Goal: Task Accomplishment & Management: Use online tool/utility

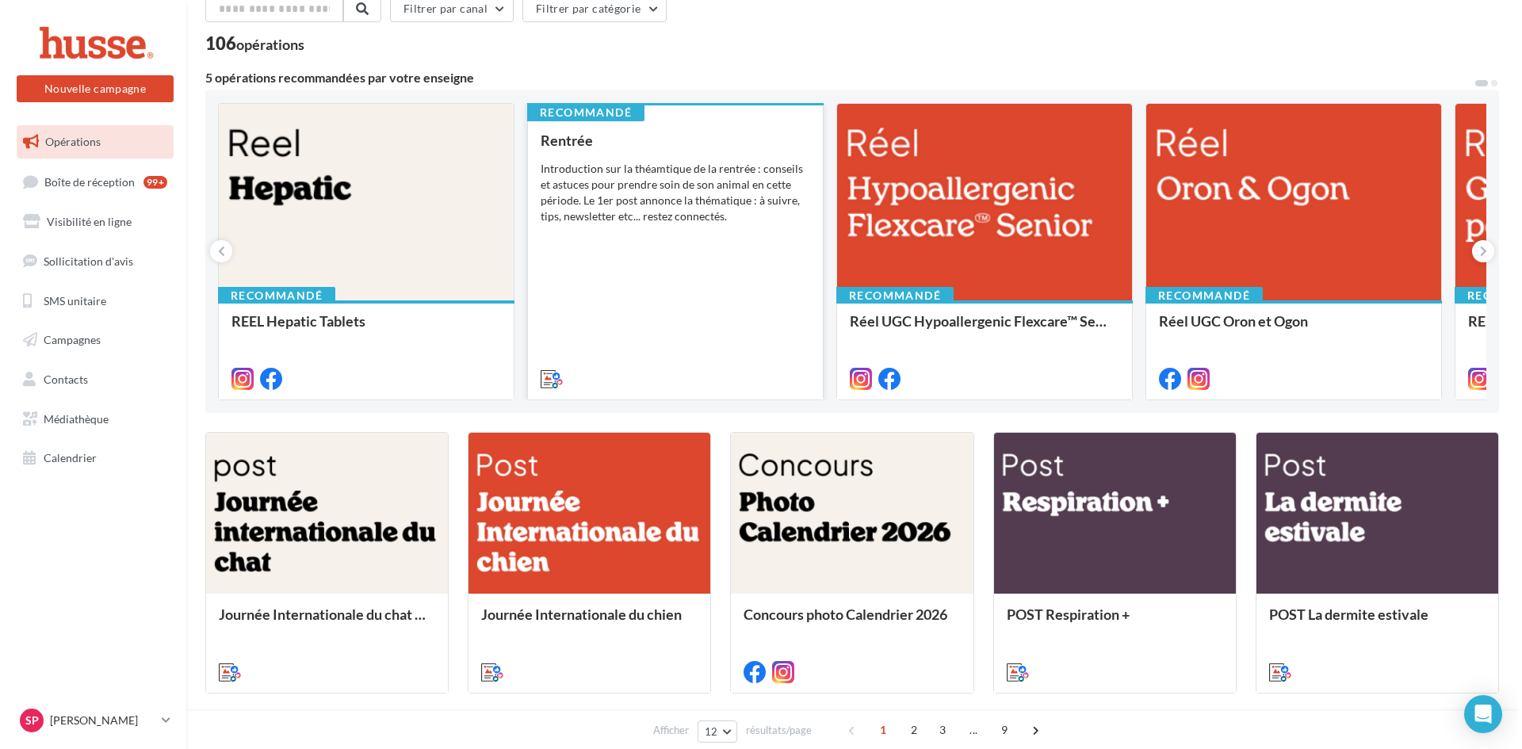
scroll to position [159, 0]
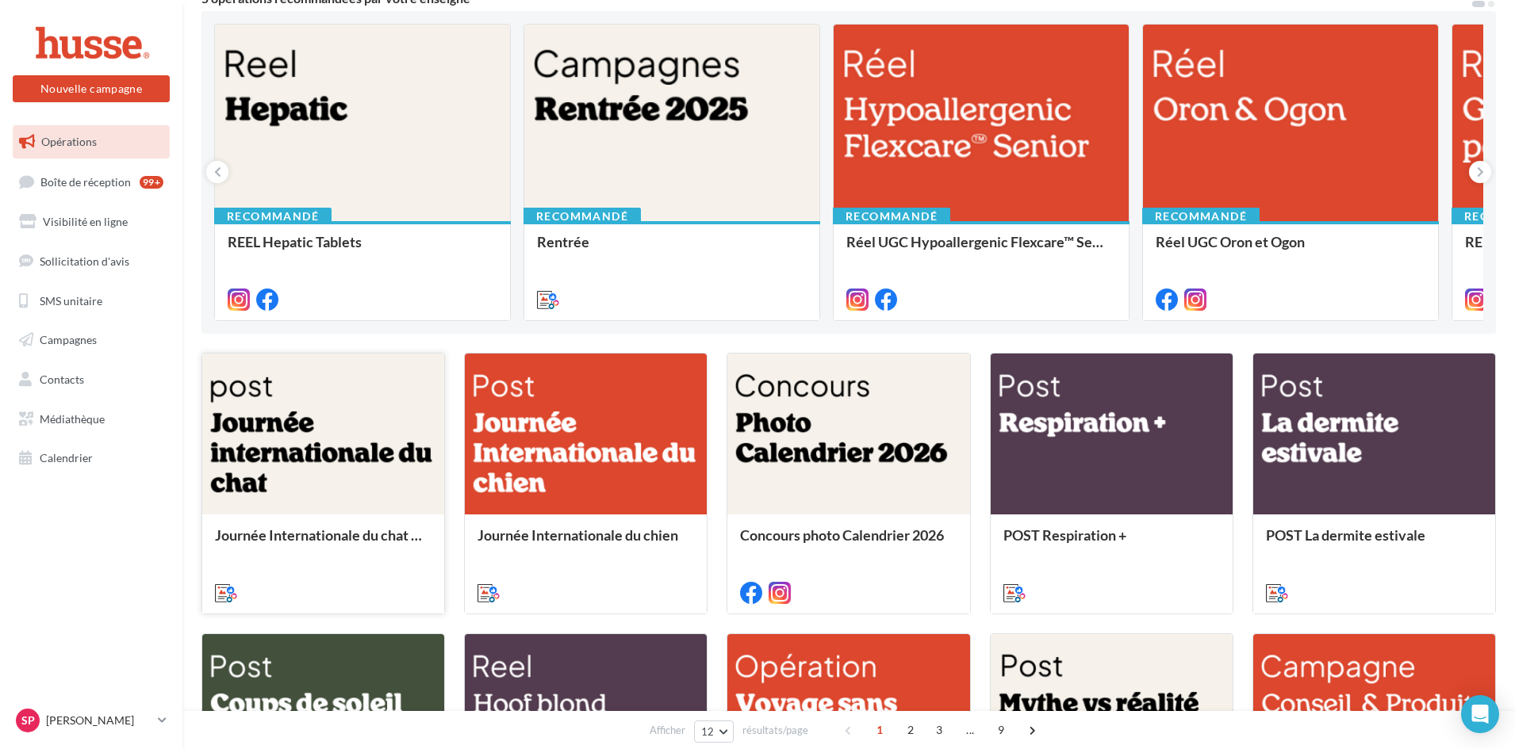
click at [354, 419] on div at bounding box center [323, 435] width 242 height 163
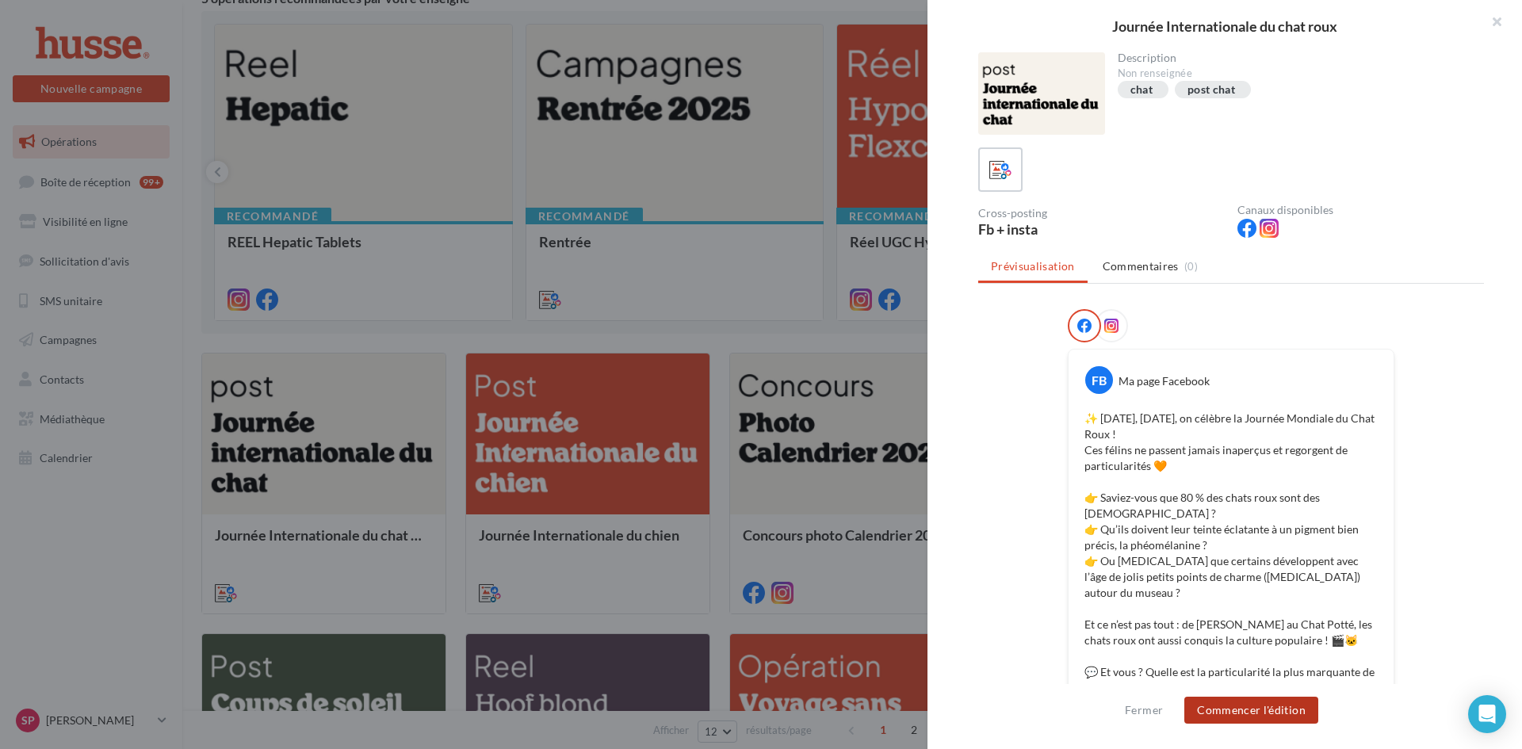
click at [1235, 715] on button "Commencer l'édition" at bounding box center [1252, 710] width 134 height 27
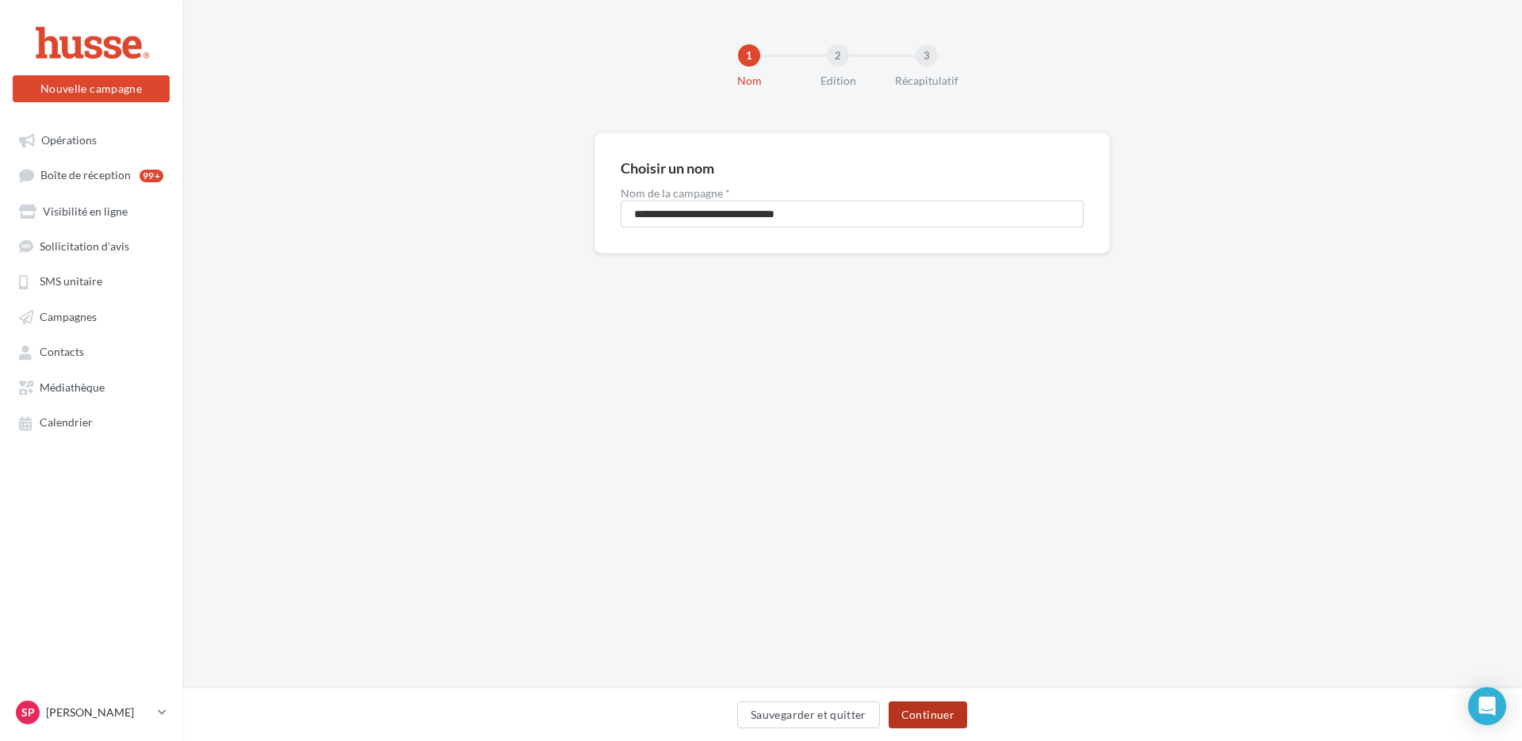
click at [933, 709] on button "Continuer" at bounding box center [928, 715] width 79 height 27
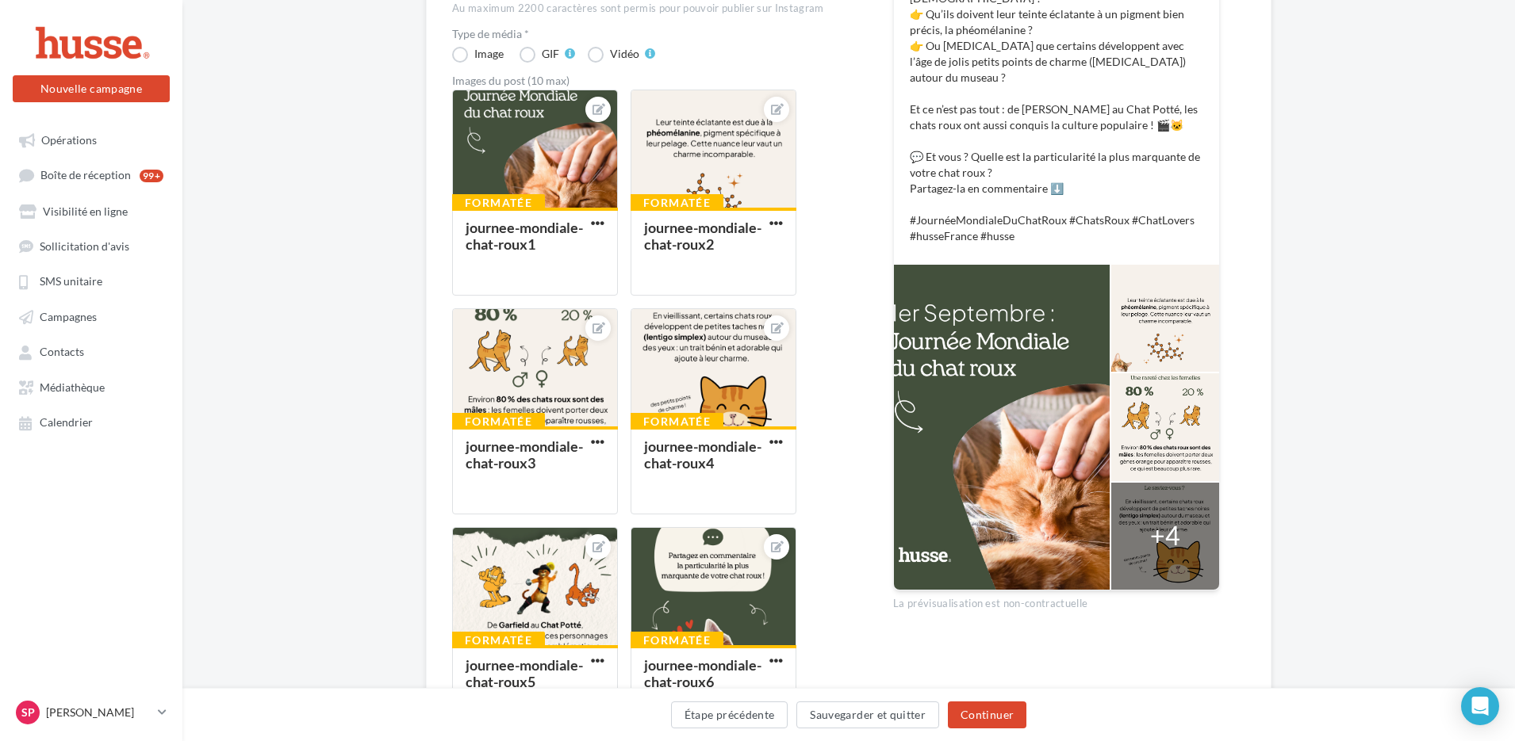
scroll to position [634, 0]
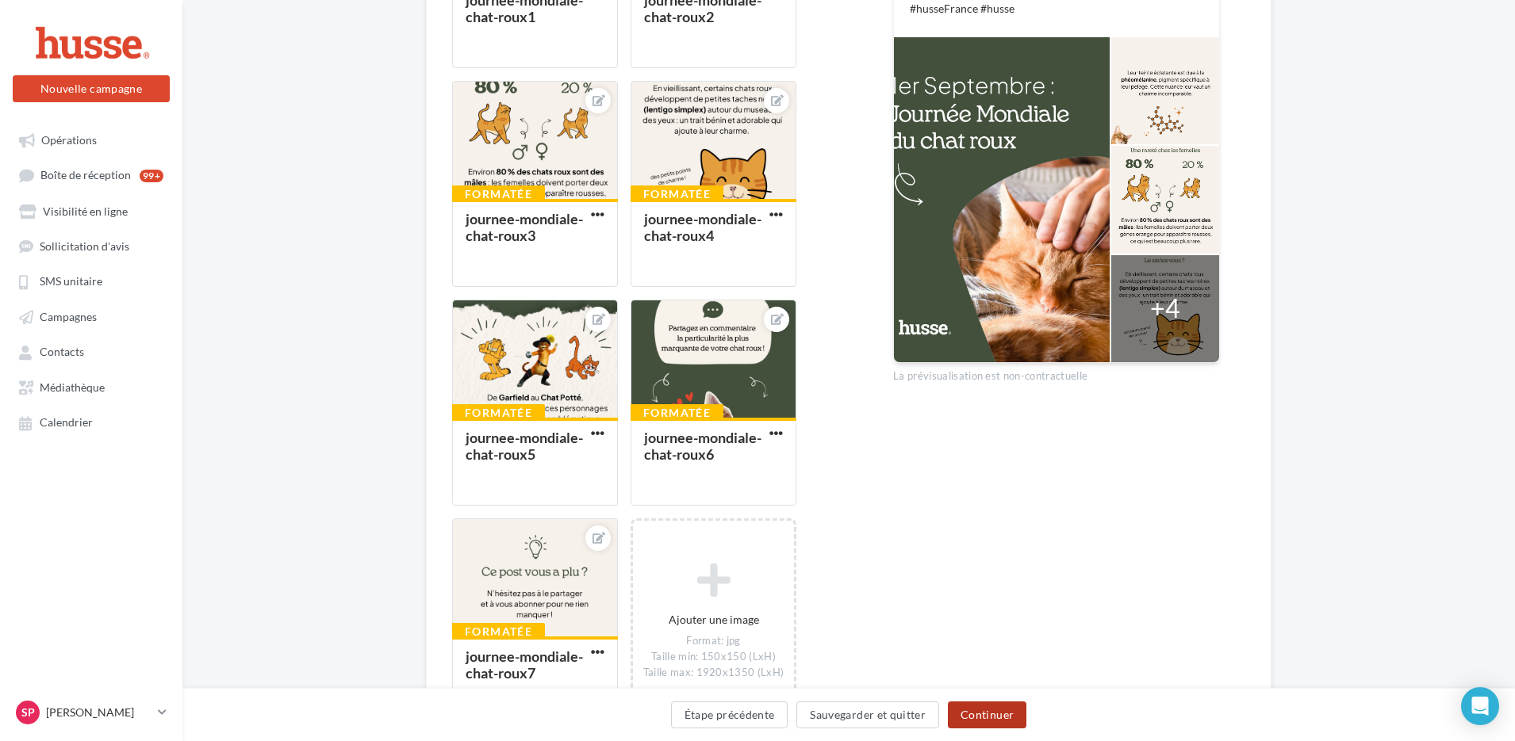
click at [986, 714] on button "Continuer" at bounding box center [987, 715] width 79 height 27
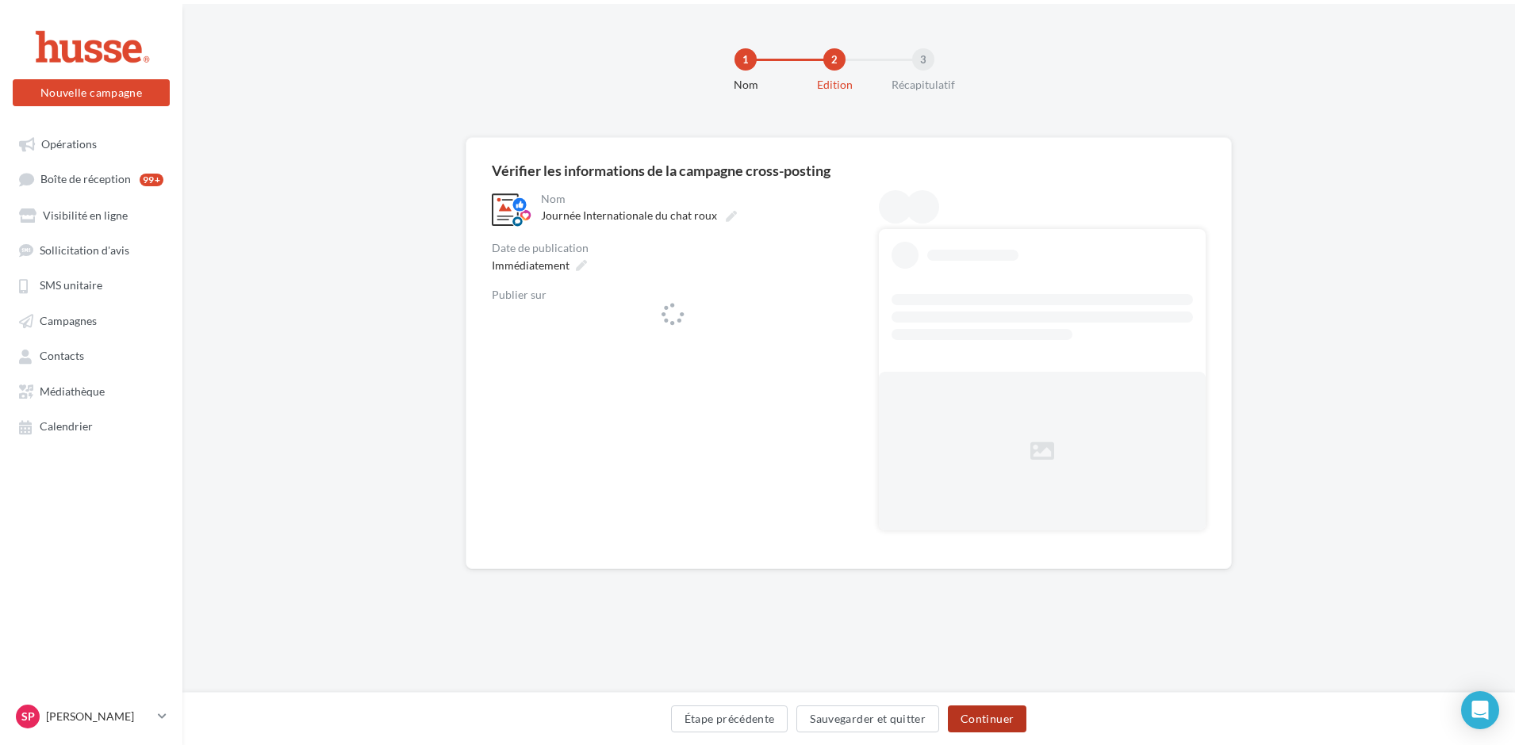
scroll to position [0, 0]
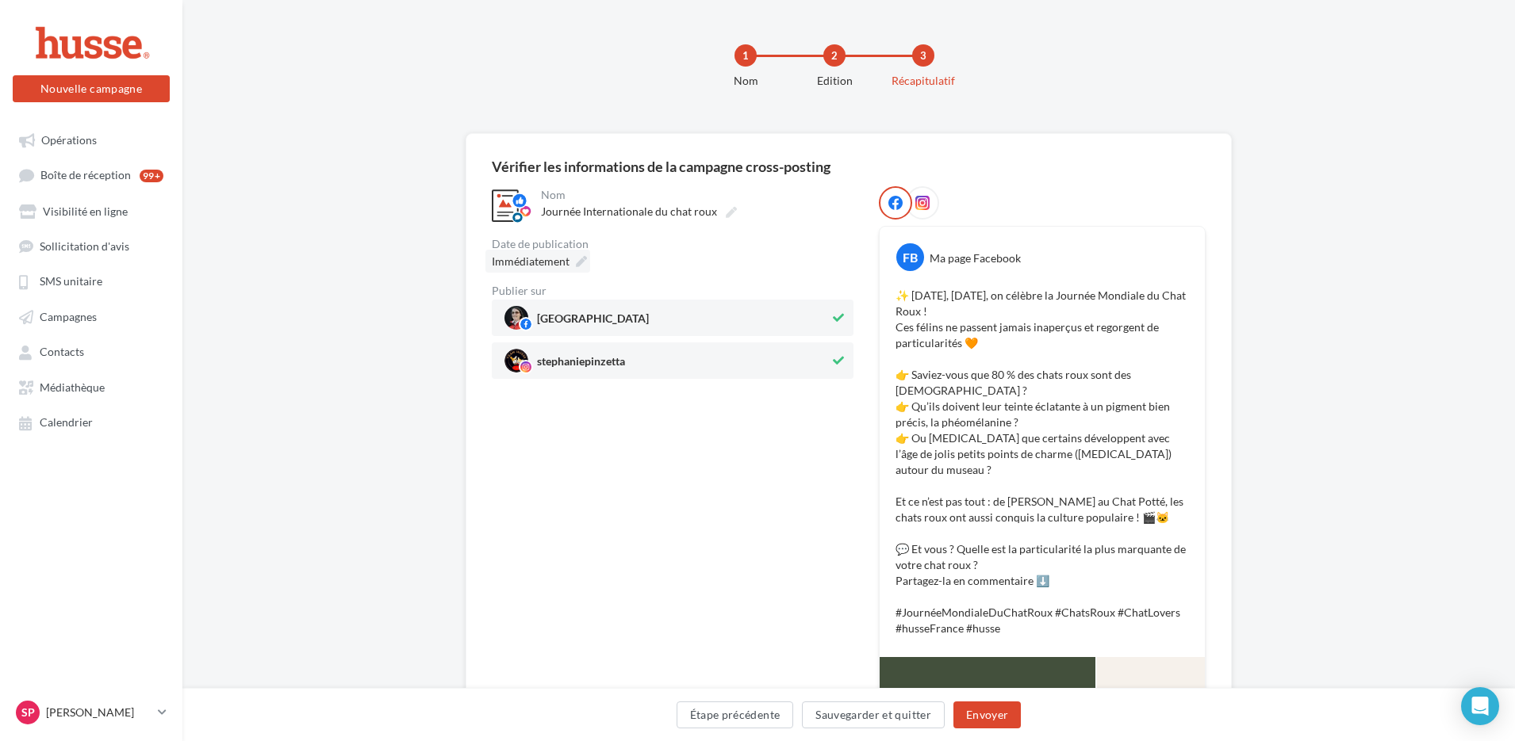
click at [582, 262] on icon at bounding box center [581, 261] width 11 height 11
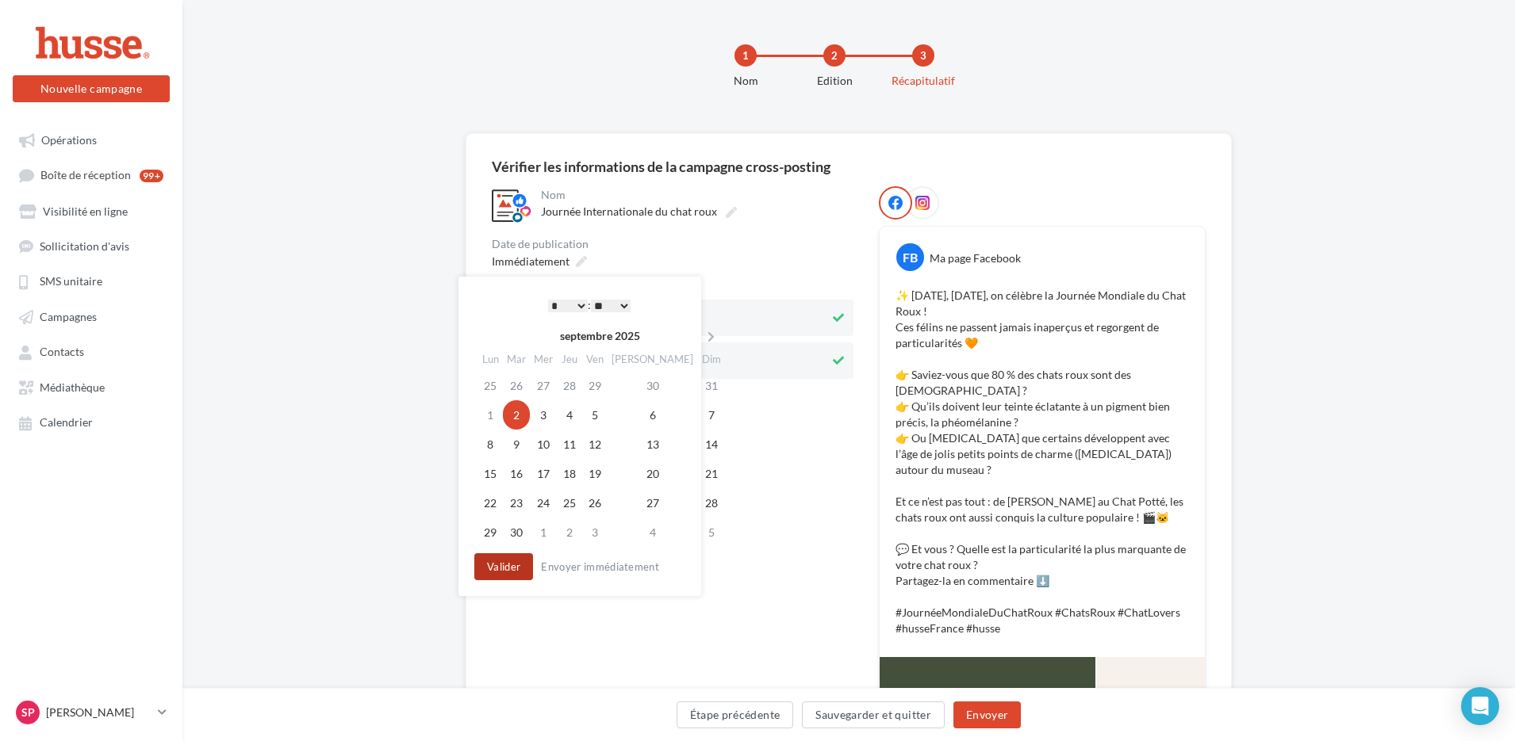
click at [514, 565] on button "Valider" at bounding box center [503, 566] width 59 height 27
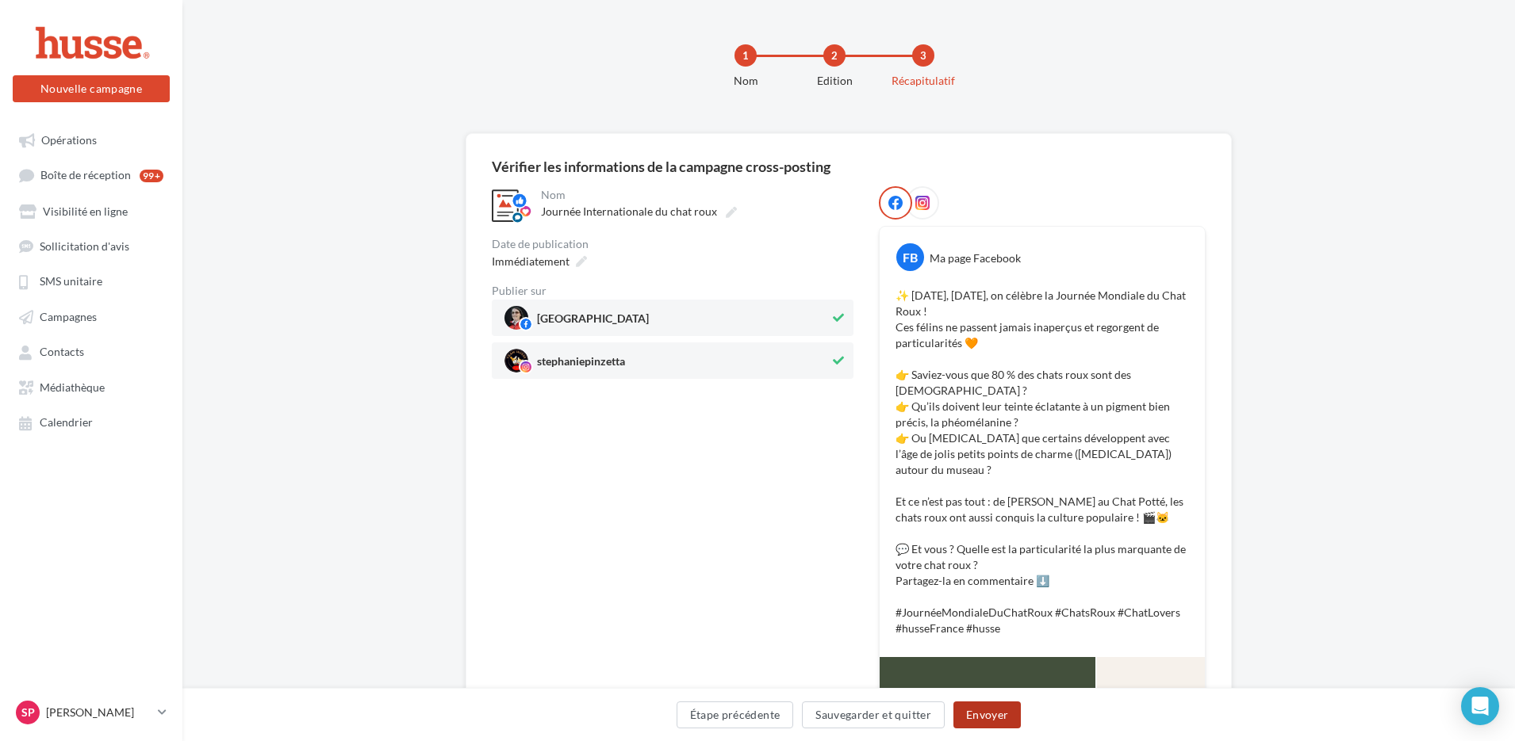
click at [977, 718] on button "Envoyer" at bounding box center [986, 715] width 67 height 27
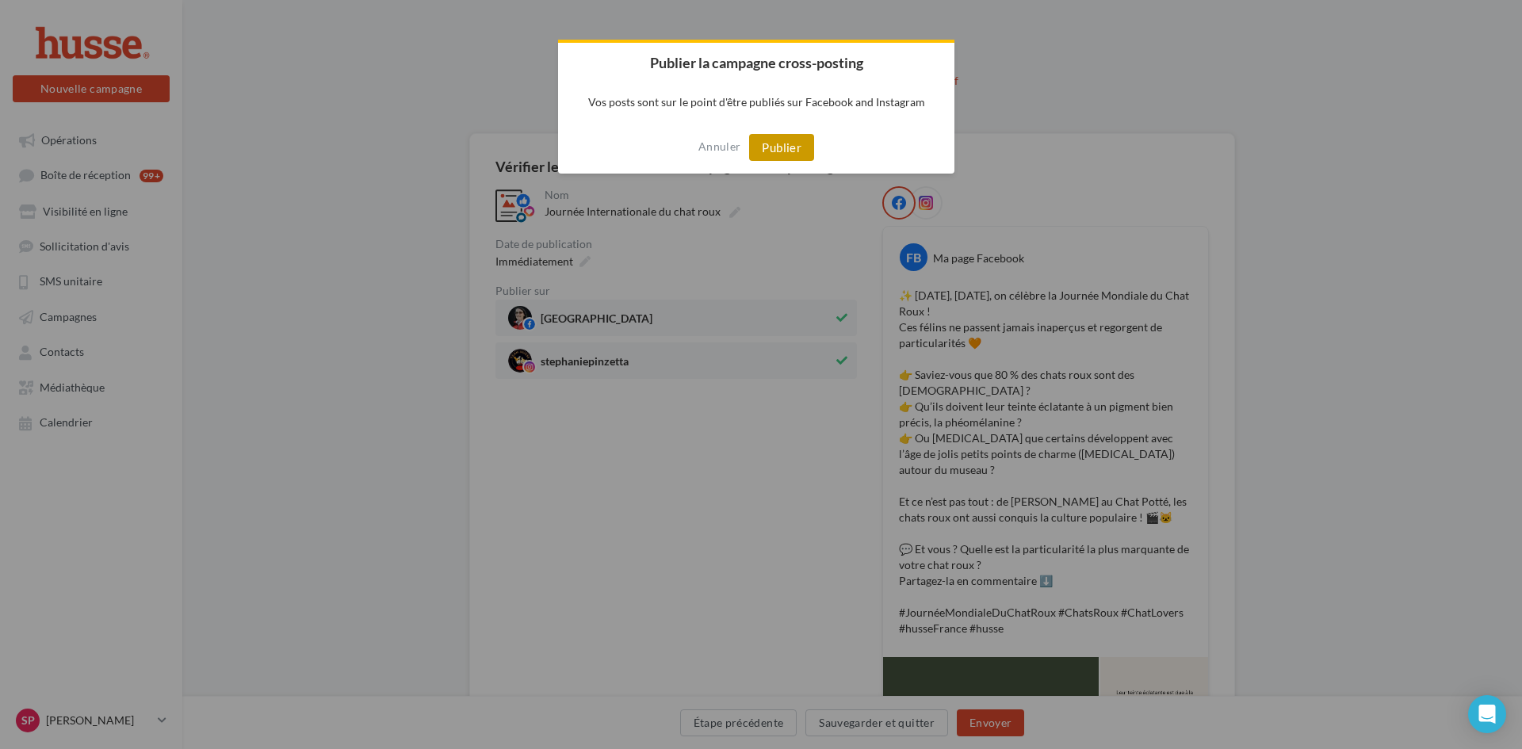
click at [782, 148] on button "Publier" at bounding box center [781, 147] width 65 height 27
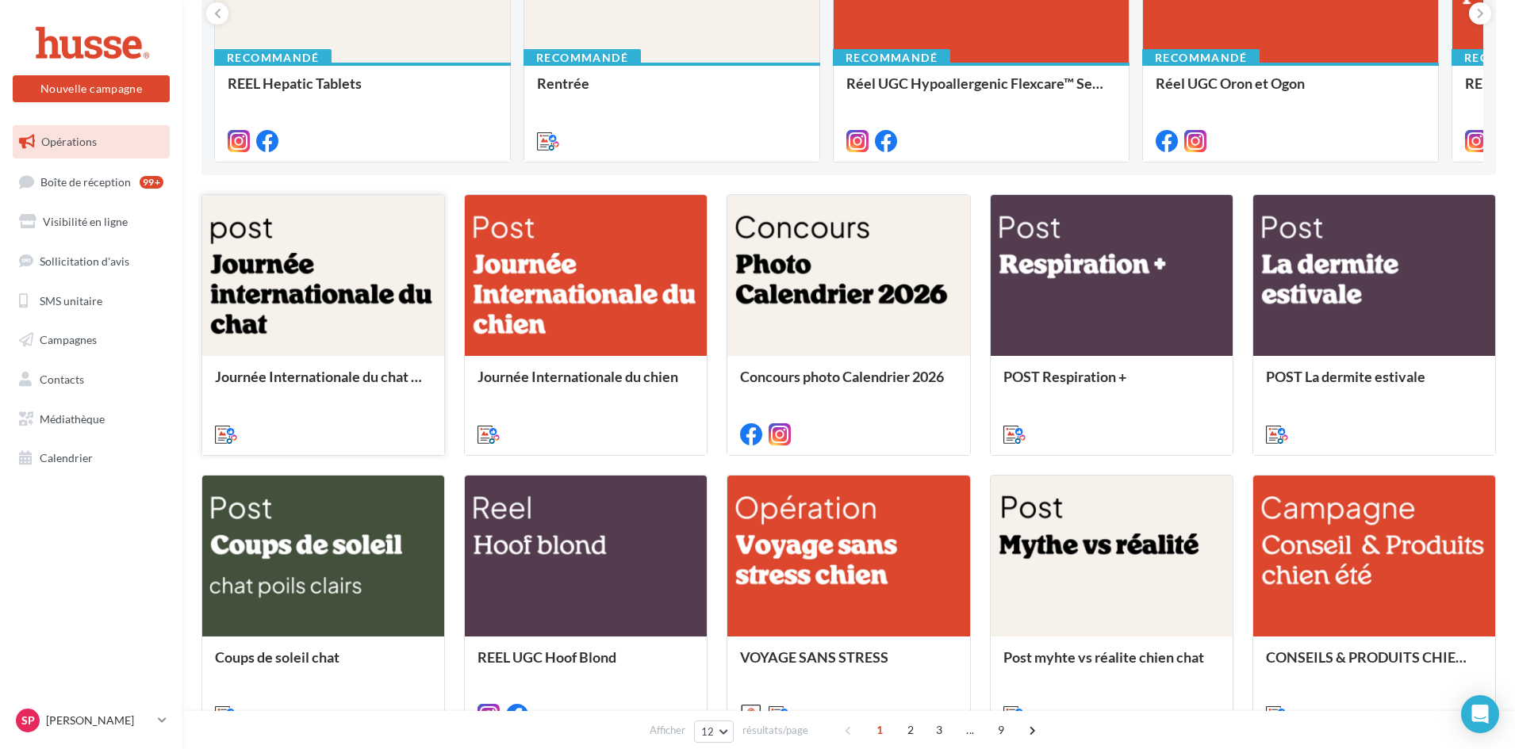
scroll to position [396, 0]
